Goal: Find specific page/section: Find specific page/section

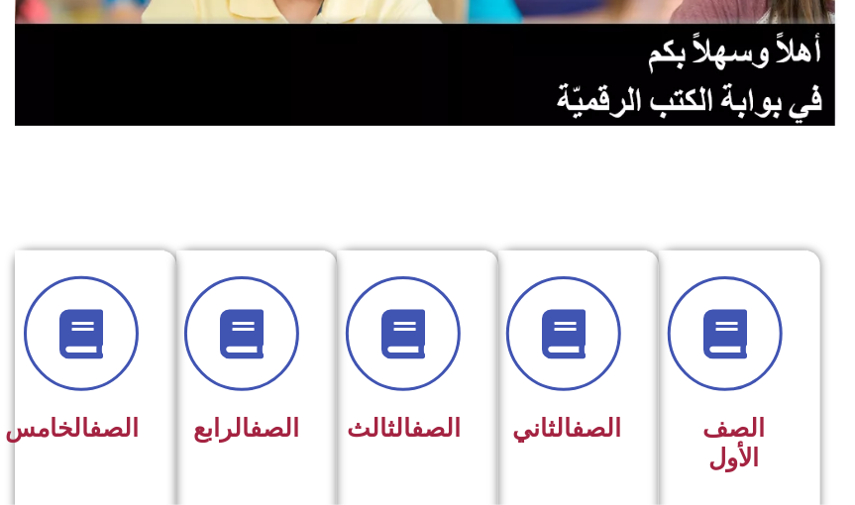
scroll to position [322, 0]
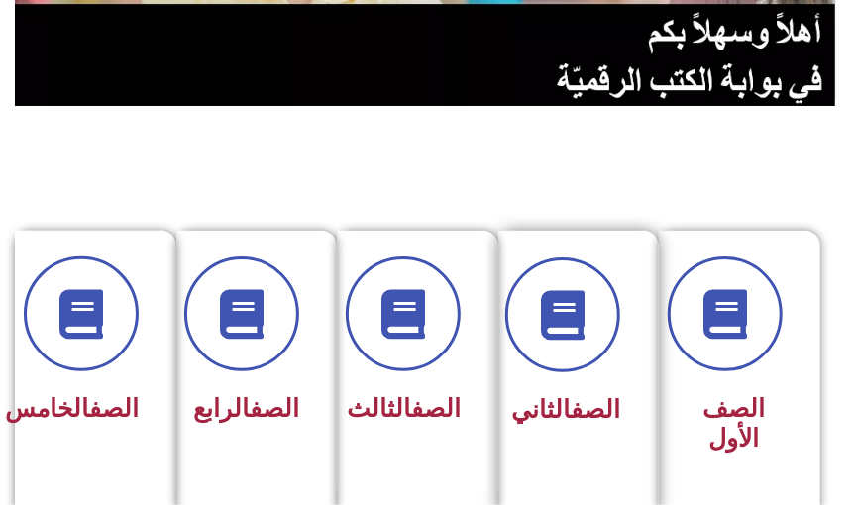
click at [582, 382] on div "الصف الثاني" at bounding box center [573, 346] width 96 height 177
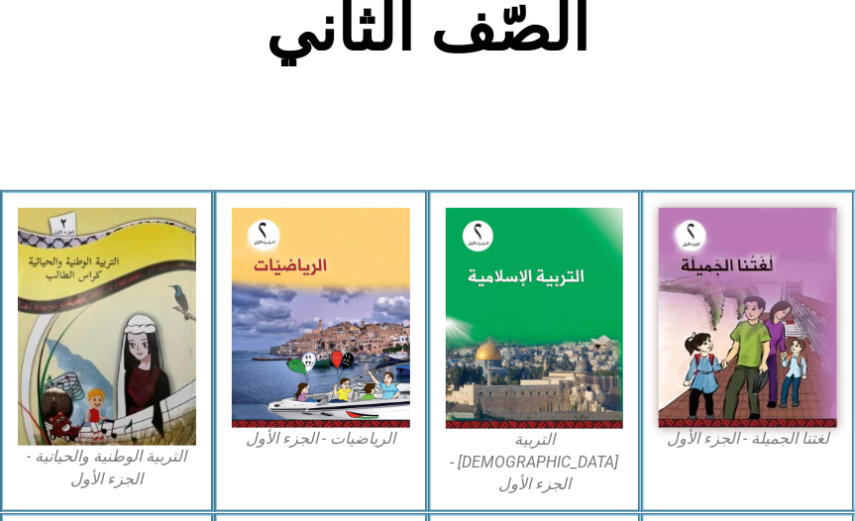
scroll to position [513, 0]
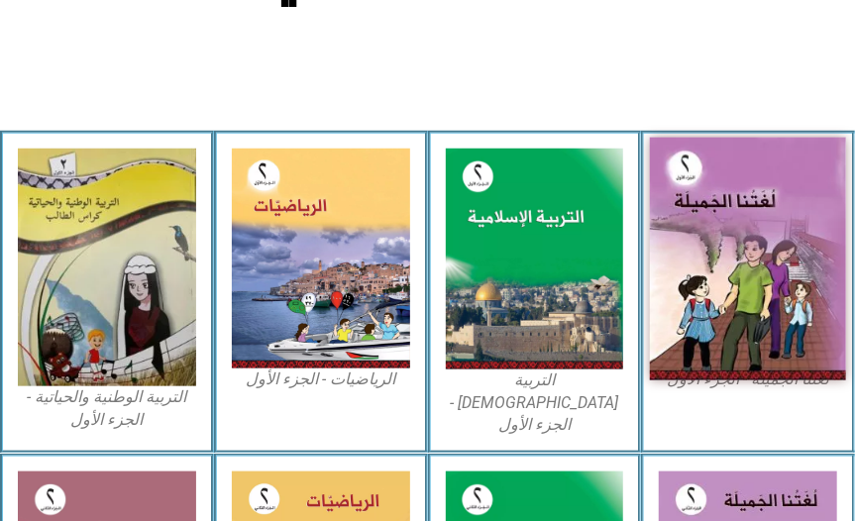
click at [670, 308] on img at bounding box center [748, 258] width 196 height 243
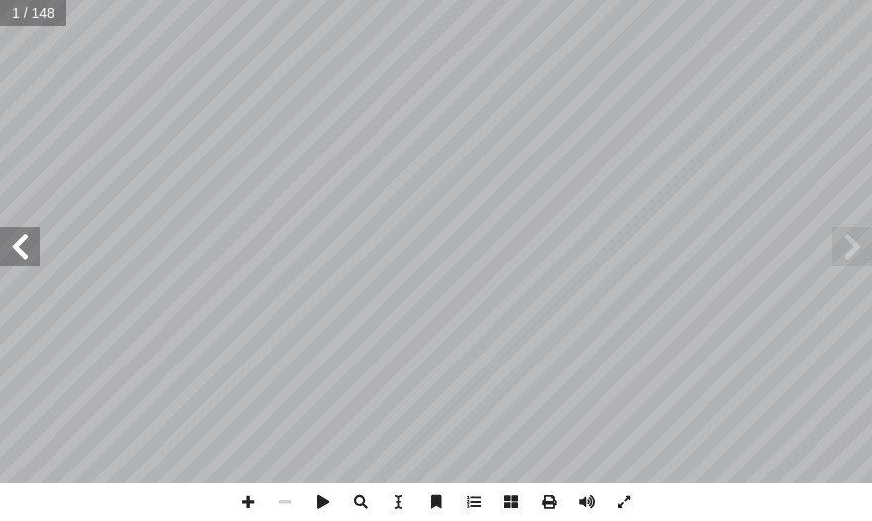
click at [13, 254] on span at bounding box center [20, 247] width 40 height 40
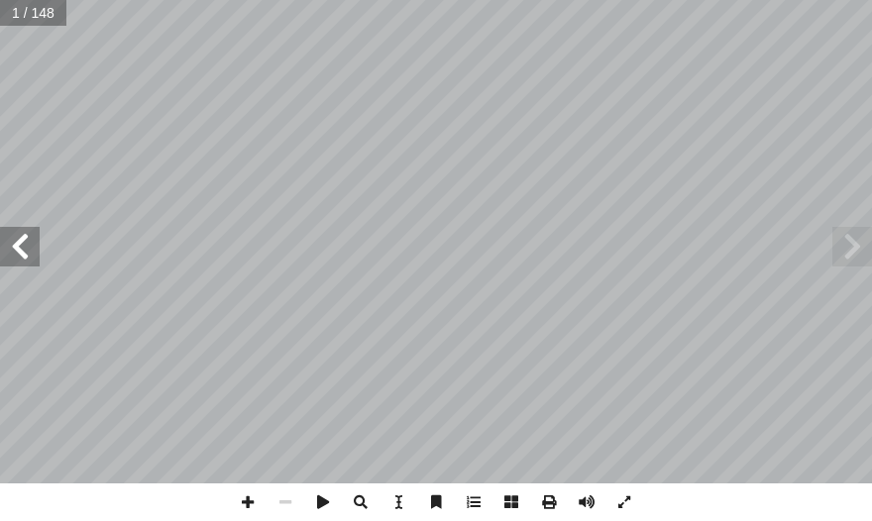
click at [13, 254] on span at bounding box center [20, 247] width 40 height 40
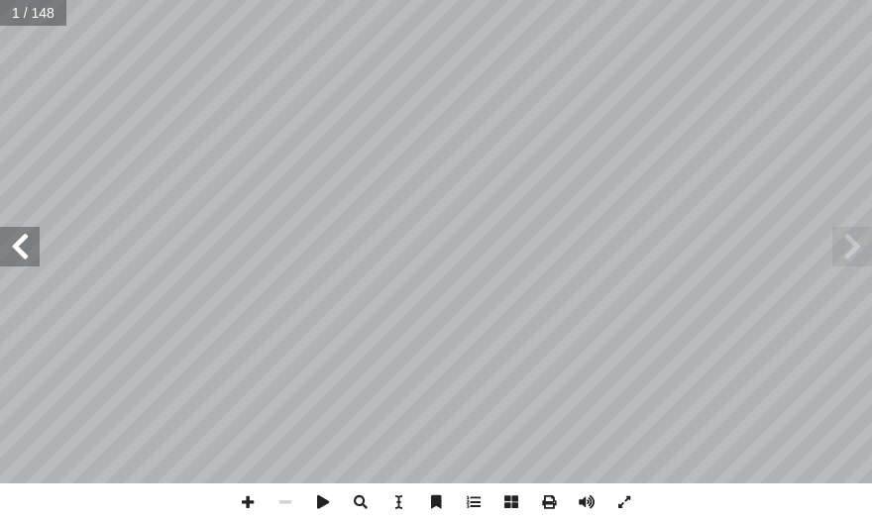
click at [13, 254] on span at bounding box center [20, 247] width 40 height 40
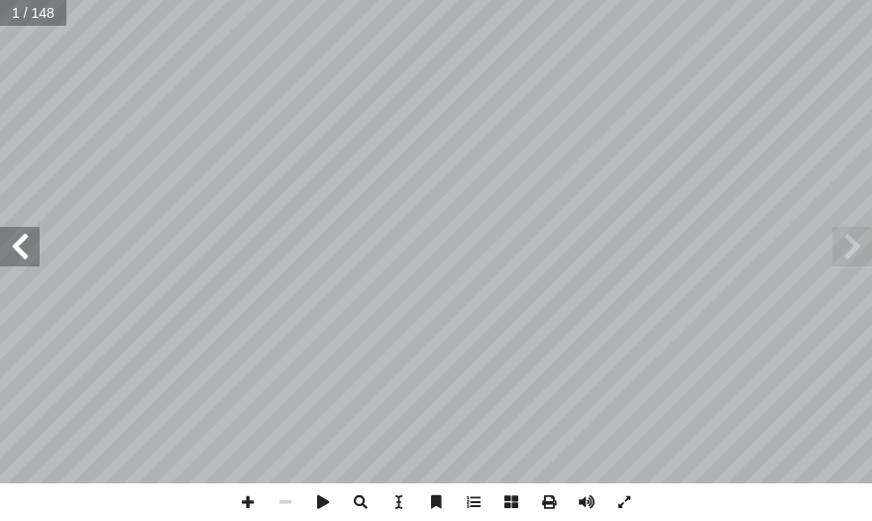
click at [13, 254] on span at bounding box center [20, 247] width 40 height 40
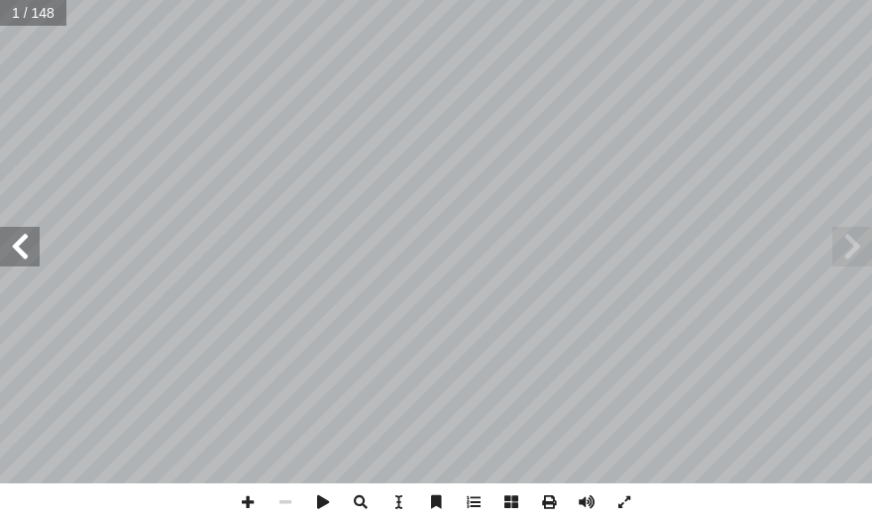
click at [13, 254] on span at bounding box center [20, 247] width 40 height 40
click at [14, 253] on span at bounding box center [20, 247] width 40 height 40
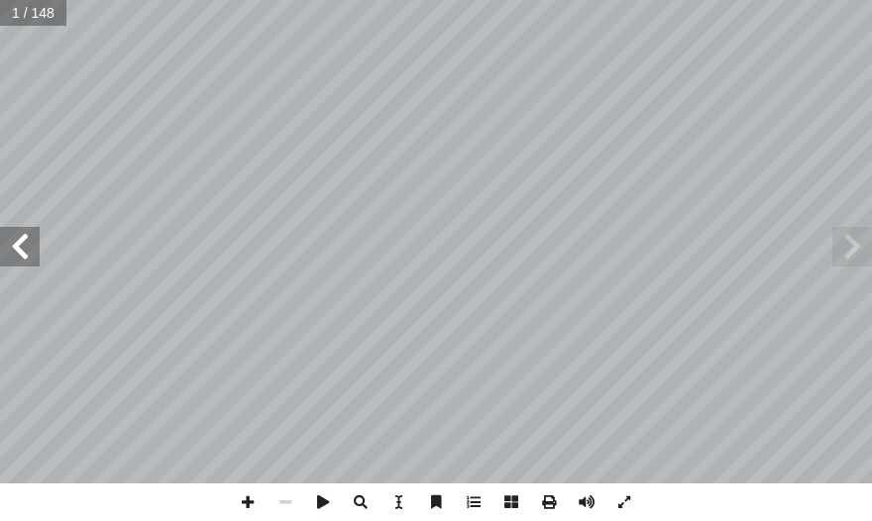
click at [14, 253] on span at bounding box center [20, 247] width 40 height 40
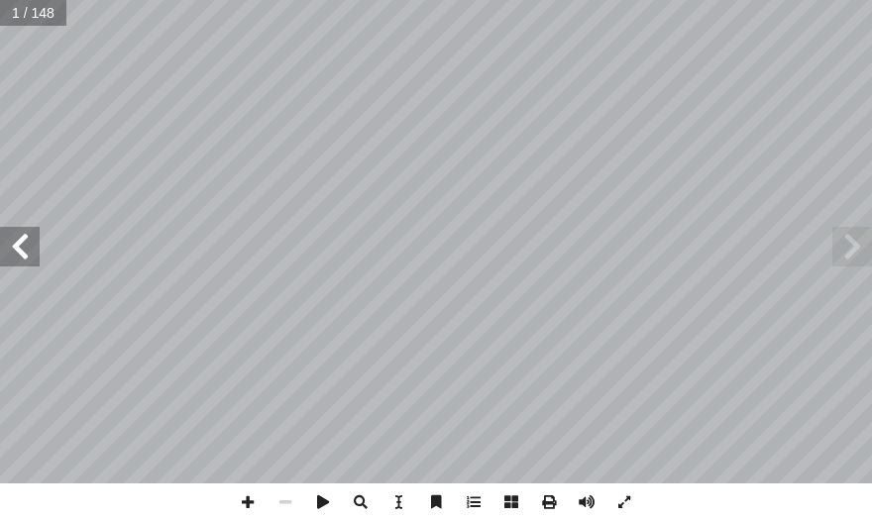
click at [14, 253] on span at bounding box center [20, 247] width 40 height 40
click at [14, 252] on span at bounding box center [20, 247] width 40 height 40
click at [16, 250] on span at bounding box center [20, 247] width 40 height 40
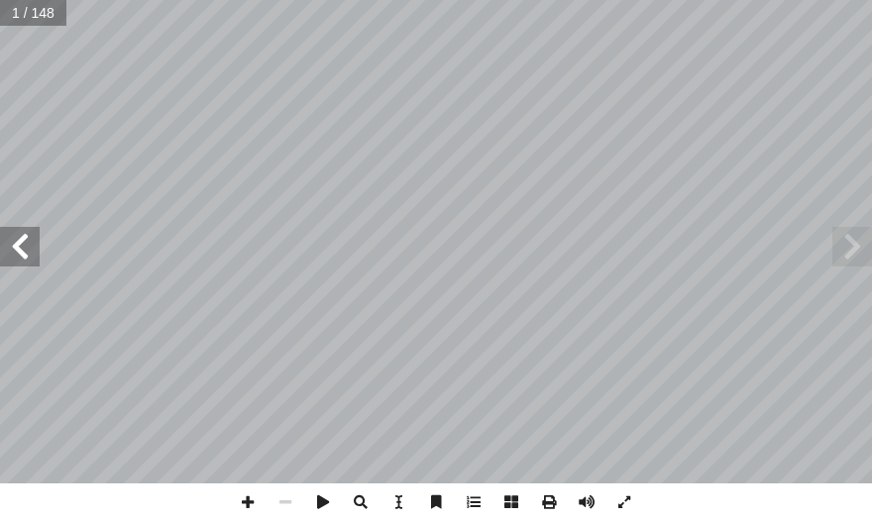
click at [16, 250] on span at bounding box center [20, 247] width 40 height 40
click at [18, 250] on span at bounding box center [20, 247] width 40 height 40
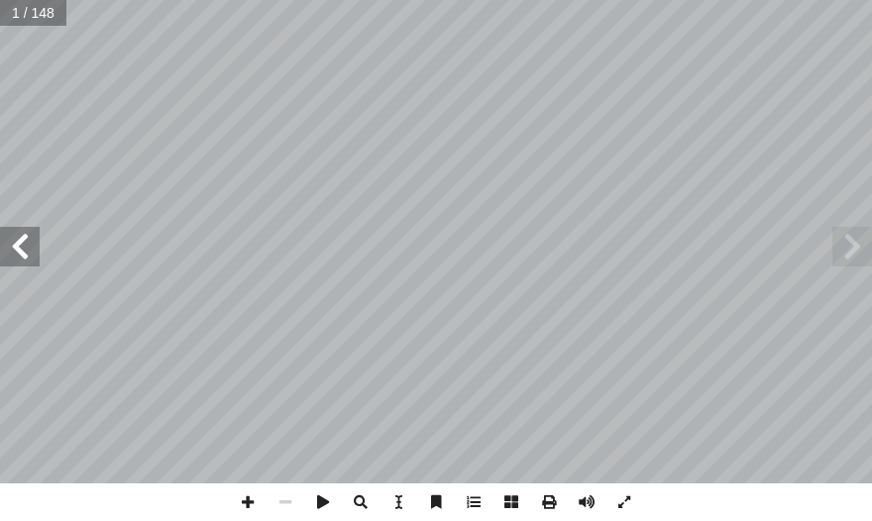
click at [18, 250] on span at bounding box center [20, 247] width 40 height 40
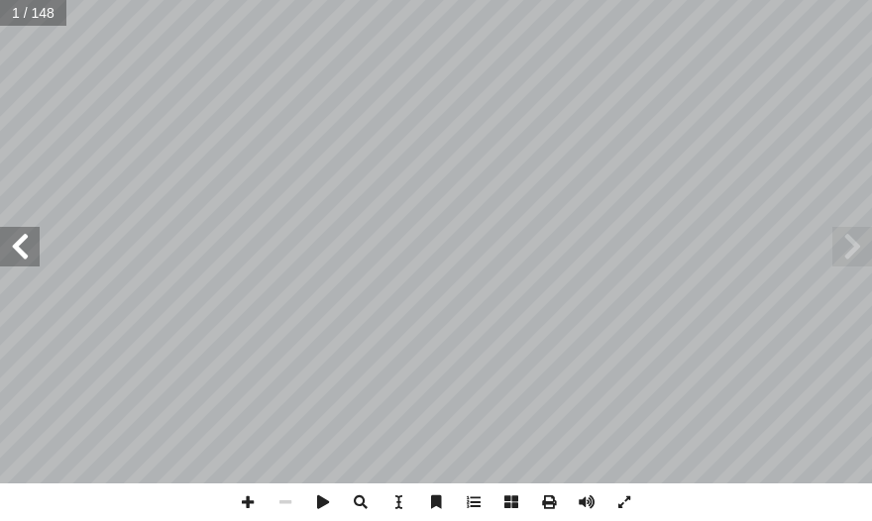
click at [18, 250] on span at bounding box center [20, 247] width 40 height 40
click at [26, 245] on span at bounding box center [20, 247] width 40 height 40
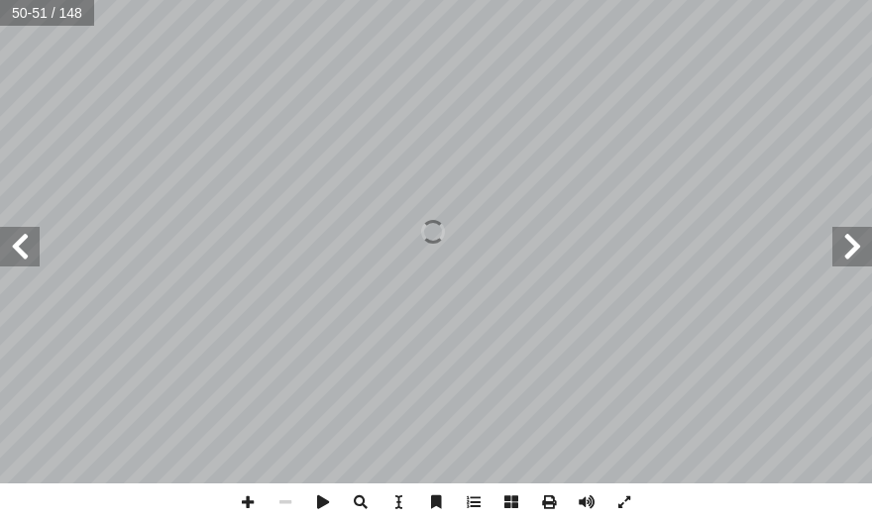
click at [26, 245] on span at bounding box center [20, 247] width 40 height 40
click at [26, 246] on span at bounding box center [20, 247] width 40 height 40
click at [22, 254] on span at bounding box center [20, 247] width 40 height 40
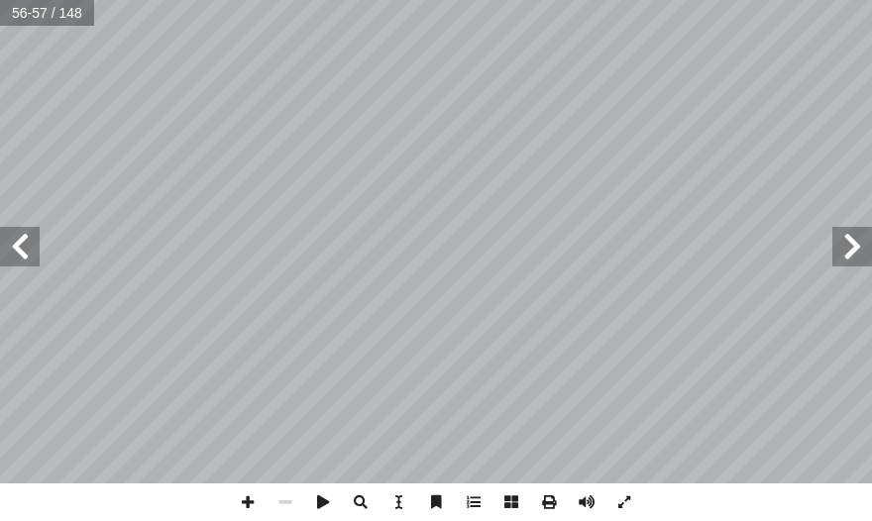
click at [844, 239] on span at bounding box center [852, 247] width 40 height 40
click at [849, 240] on span at bounding box center [852, 247] width 40 height 40
click at [17, 244] on span at bounding box center [20, 247] width 40 height 40
click at [17, 243] on span at bounding box center [20, 247] width 40 height 40
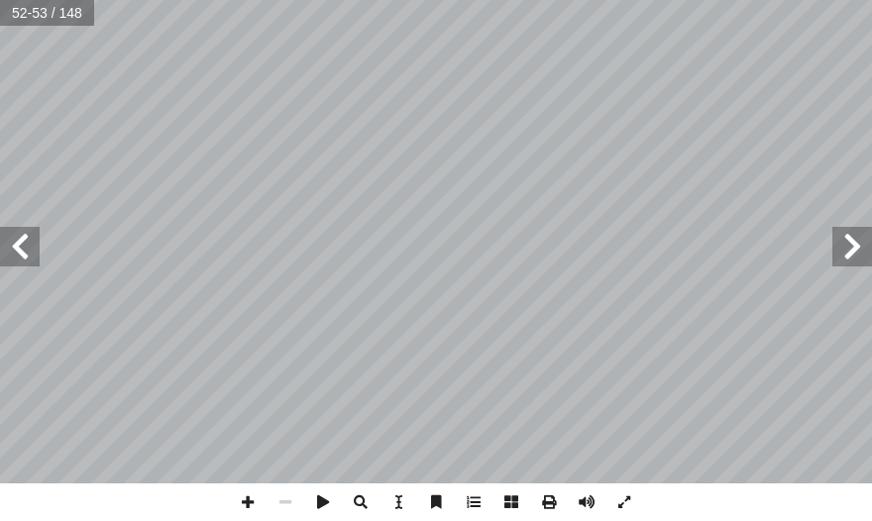
click at [17, 243] on span at bounding box center [20, 247] width 40 height 40
drag, startPoint x: 10, startPoint y: 244, endPoint x: 35, endPoint y: 245, distance: 24.8
click at [11, 244] on span at bounding box center [20, 247] width 40 height 40
click at [249, 506] on span at bounding box center [248, 503] width 38 height 38
